Goal: Task Accomplishment & Management: Use online tool/utility

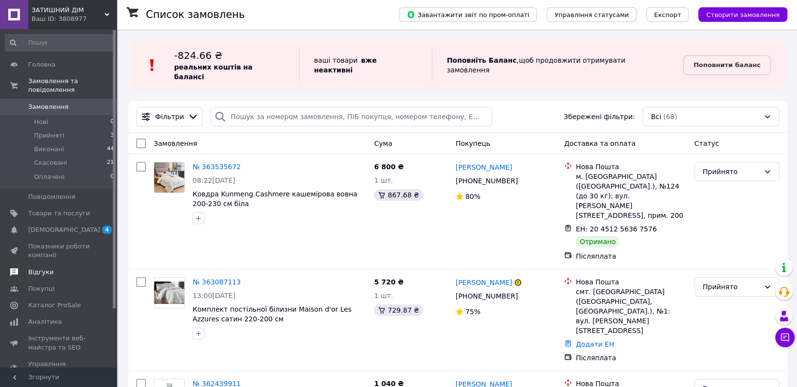
click at [61, 268] on span "Відгуки" at bounding box center [59, 272] width 62 height 9
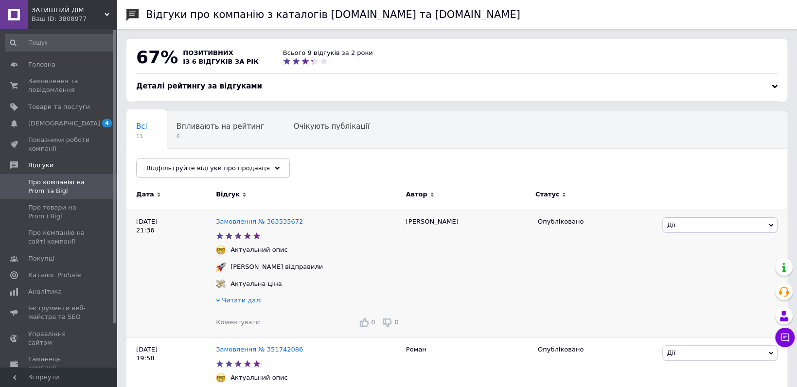
click at [216, 303] on icon at bounding box center [218, 301] width 4 height 4
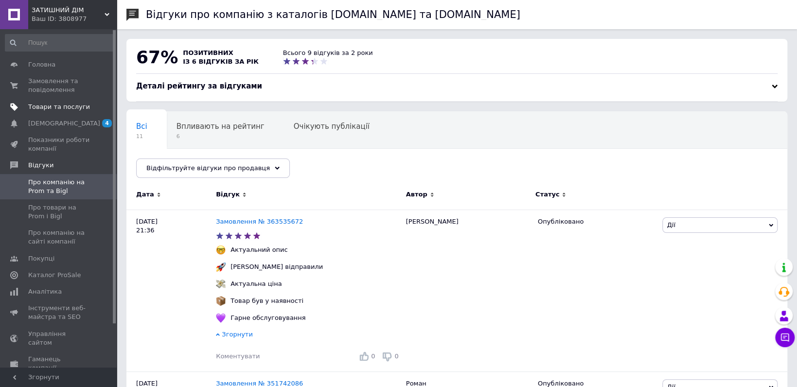
click at [69, 107] on span "Товари та послуги" at bounding box center [59, 107] width 62 height 9
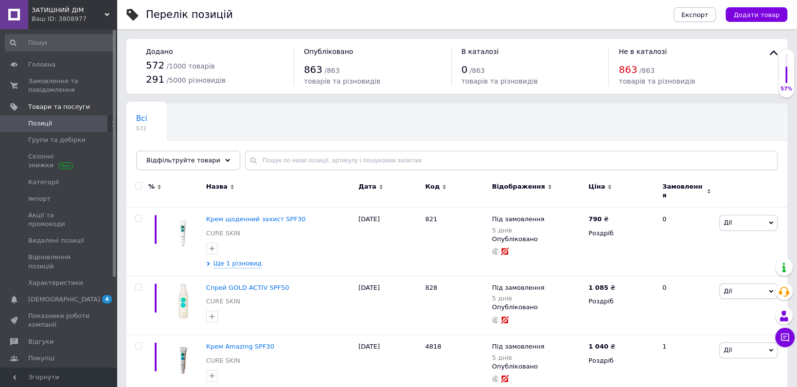
click at [701, 13] on span "Експорт" at bounding box center [694, 14] width 27 height 7
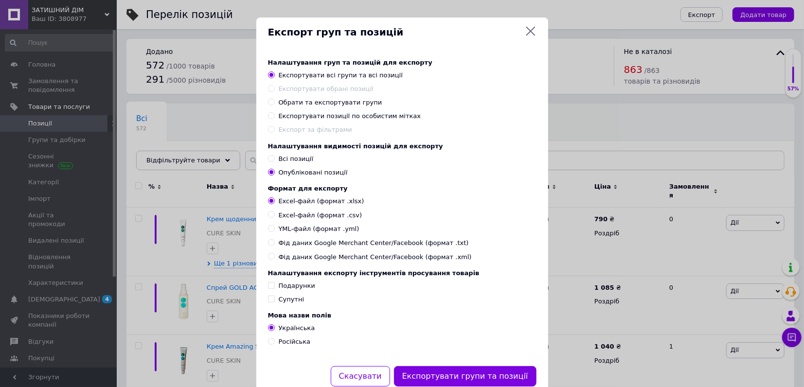
click at [269, 217] on input "Excel-файл (формат .csv)" at bounding box center [271, 214] width 6 height 6
radio input "true"
click at [271, 206] on label "Excel-файл (формат .xlsx)" at bounding box center [317, 201] width 99 height 9
click at [271, 204] on input "Excel-файл (формат .xlsx)" at bounding box center [271, 200] width 6 height 6
radio input "true"
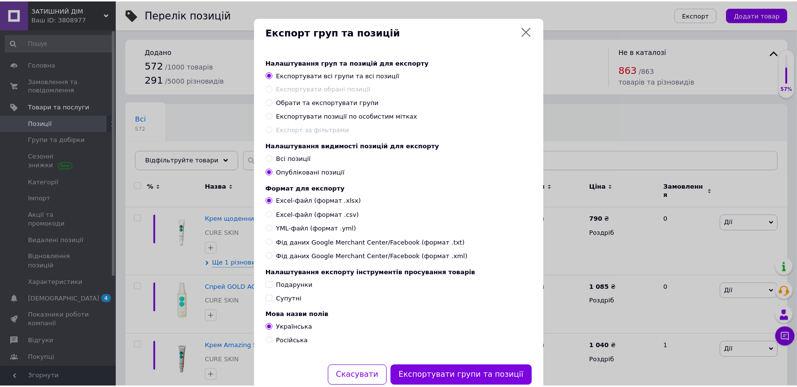
scroll to position [37, 0]
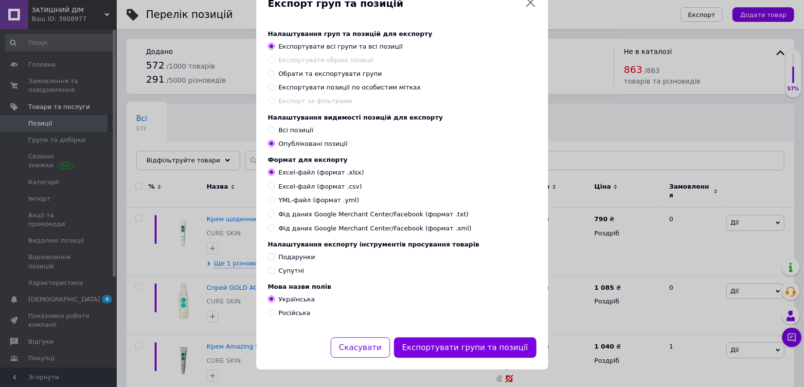
click at [270, 315] on input "Російська" at bounding box center [271, 312] width 6 height 6
radio input "true"
click at [271, 301] on input "Українська" at bounding box center [271, 299] width 6 height 6
radio input "true"
click at [455, 349] on button "Експортувати групи та позиції" at bounding box center [465, 348] width 143 height 21
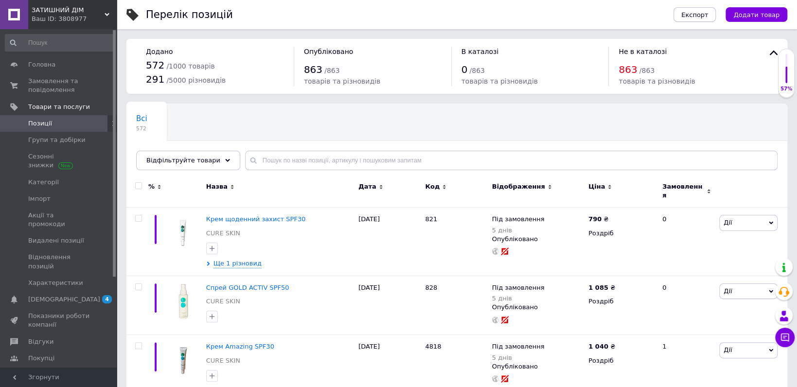
click at [702, 15] on span "Експорт" at bounding box center [694, 14] width 27 height 7
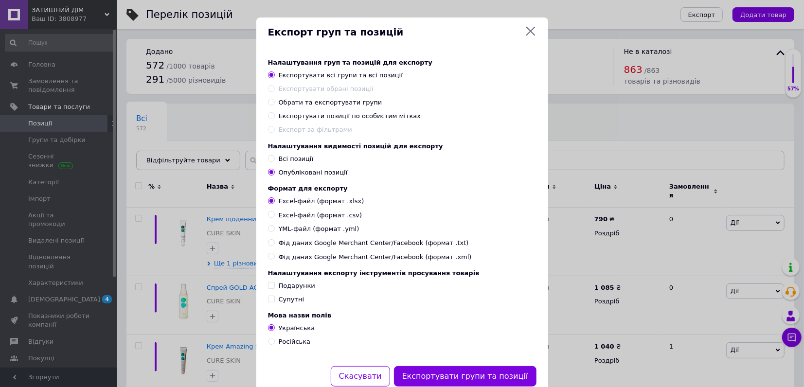
click at [268, 230] on input "YML-файл (формат .yml)" at bounding box center [271, 228] width 6 height 6
radio input "true"
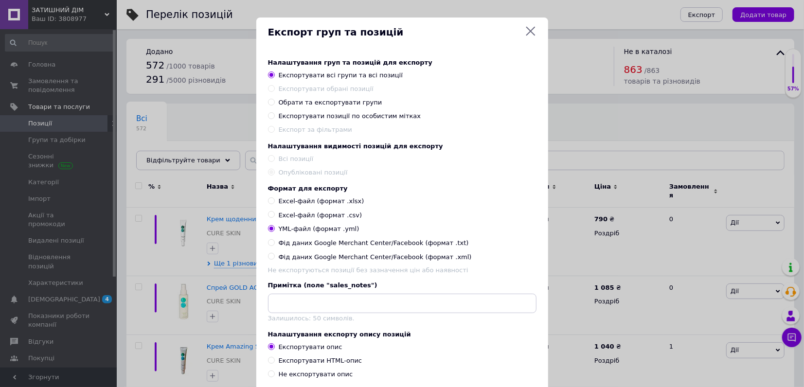
click at [272, 216] on input "Excel-файл (формат .csv)" at bounding box center [271, 214] width 6 height 6
radio input "true"
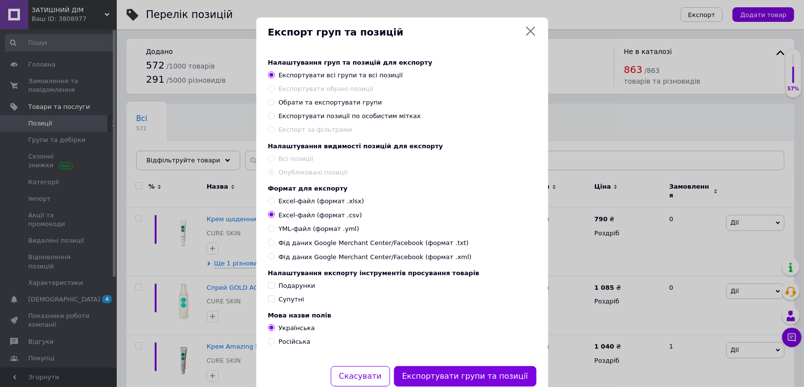
drag, startPoint x: 539, startPoint y: 31, endPoint x: 425, endPoint y: 54, distance: 116.7
click at [539, 31] on div "Експорт груп та позицій" at bounding box center [402, 33] width 292 height 30
click at [528, 33] on icon at bounding box center [530, 31] width 9 height 9
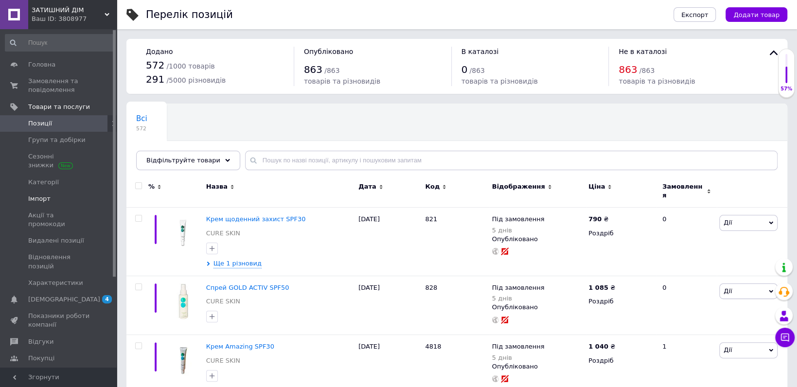
click at [64, 195] on span "Імпорт" at bounding box center [59, 199] width 62 height 9
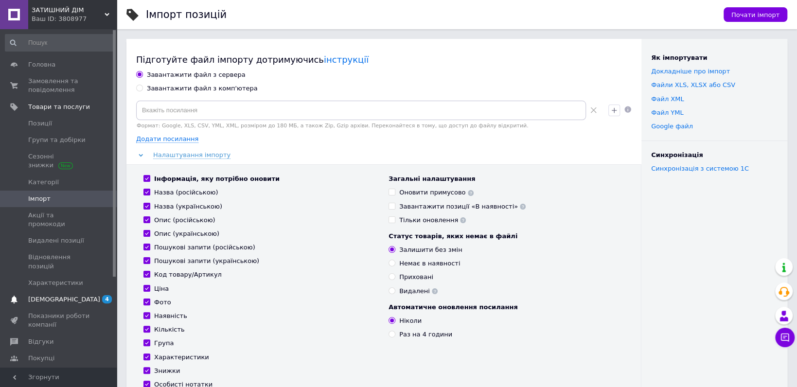
click at [62, 295] on span "[DEMOGRAPHIC_DATA]" at bounding box center [64, 299] width 72 height 9
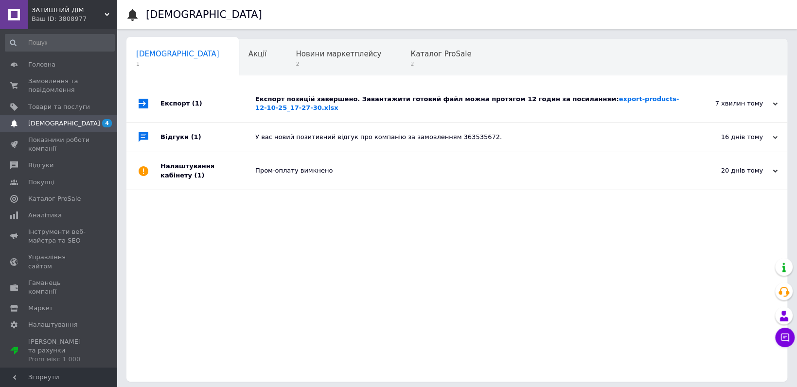
click at [301, 98] on div "Експорт позицій завершено. Завантажити готовий файл можна протягом 12 годин за …" at bounding box center [467, 104] width 425 height 18
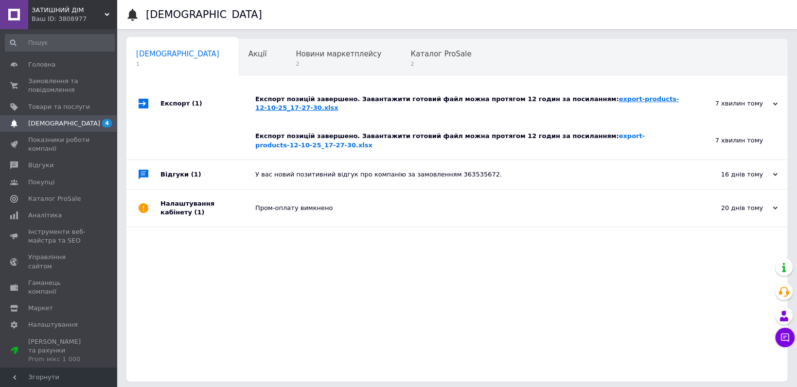
click at [618, 101] on link "export-products-12-10-25_17-27-30.xlsx" at bounding box center [467, 103] width 424 height 16
